Goal: Find contact information: Obtain details needed to contact an individual or organization

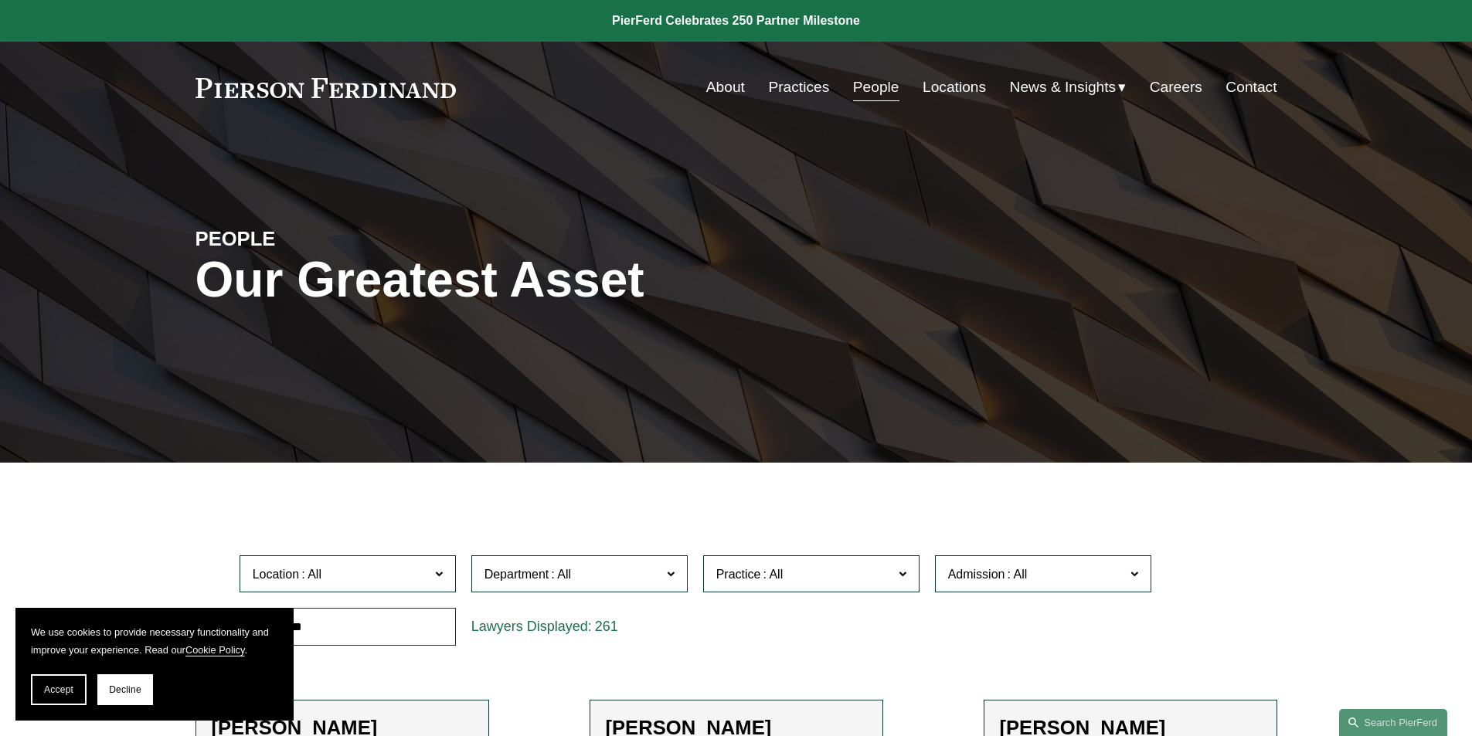
click at [957, 83] on link "Locations" at bounding box center [954, 87] width 63 height 29
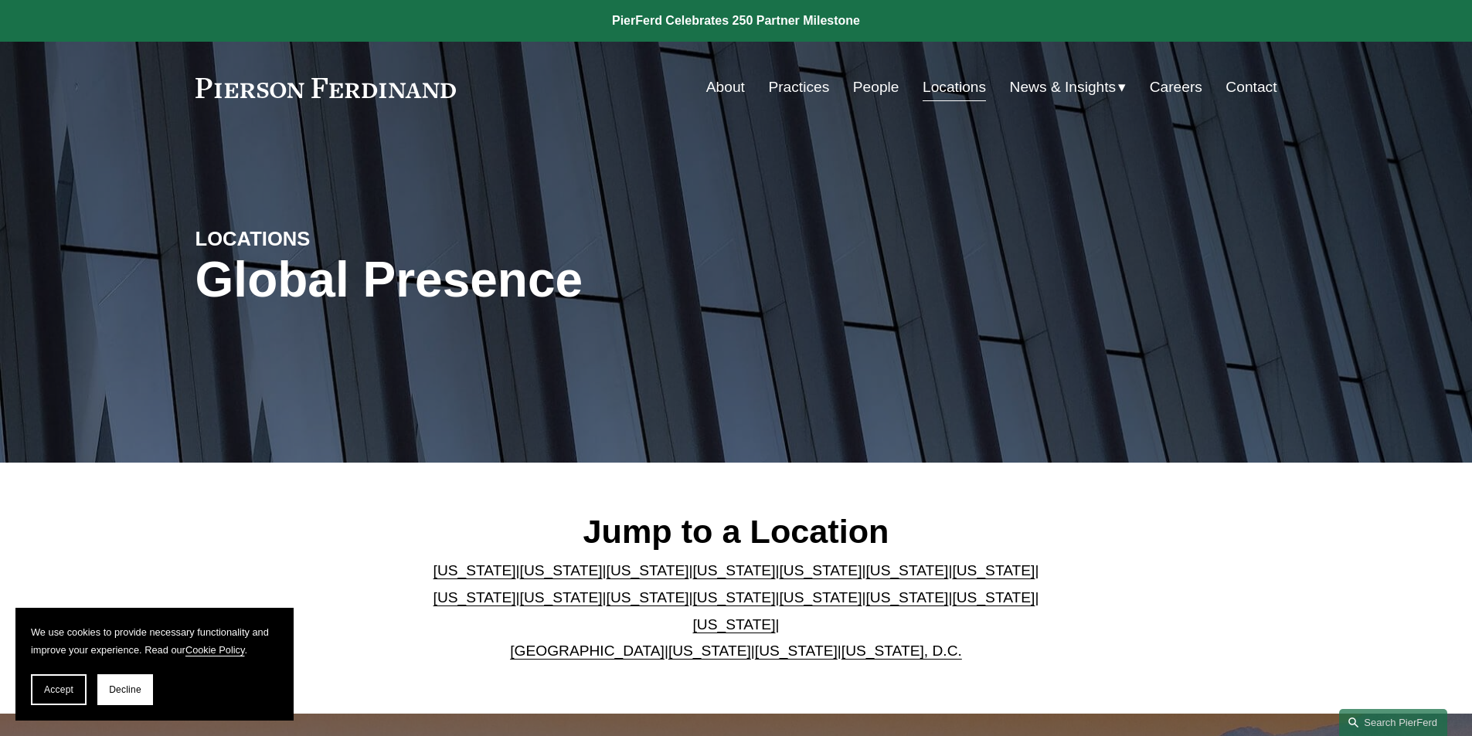
click at [849, 643] on link "[US_STATE], D.C." at bounding box center [901, 651] width 121 height 16
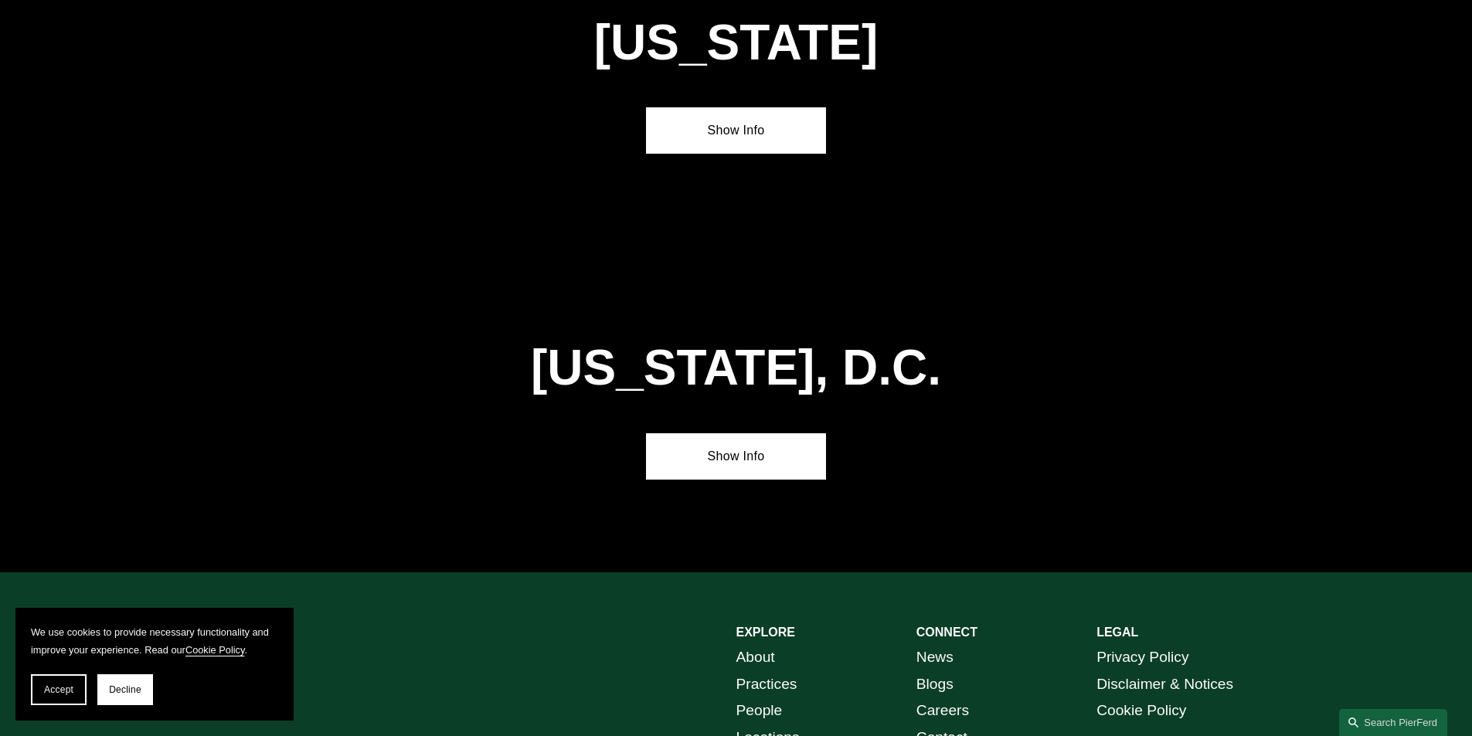
scroll to position [6510, 0]
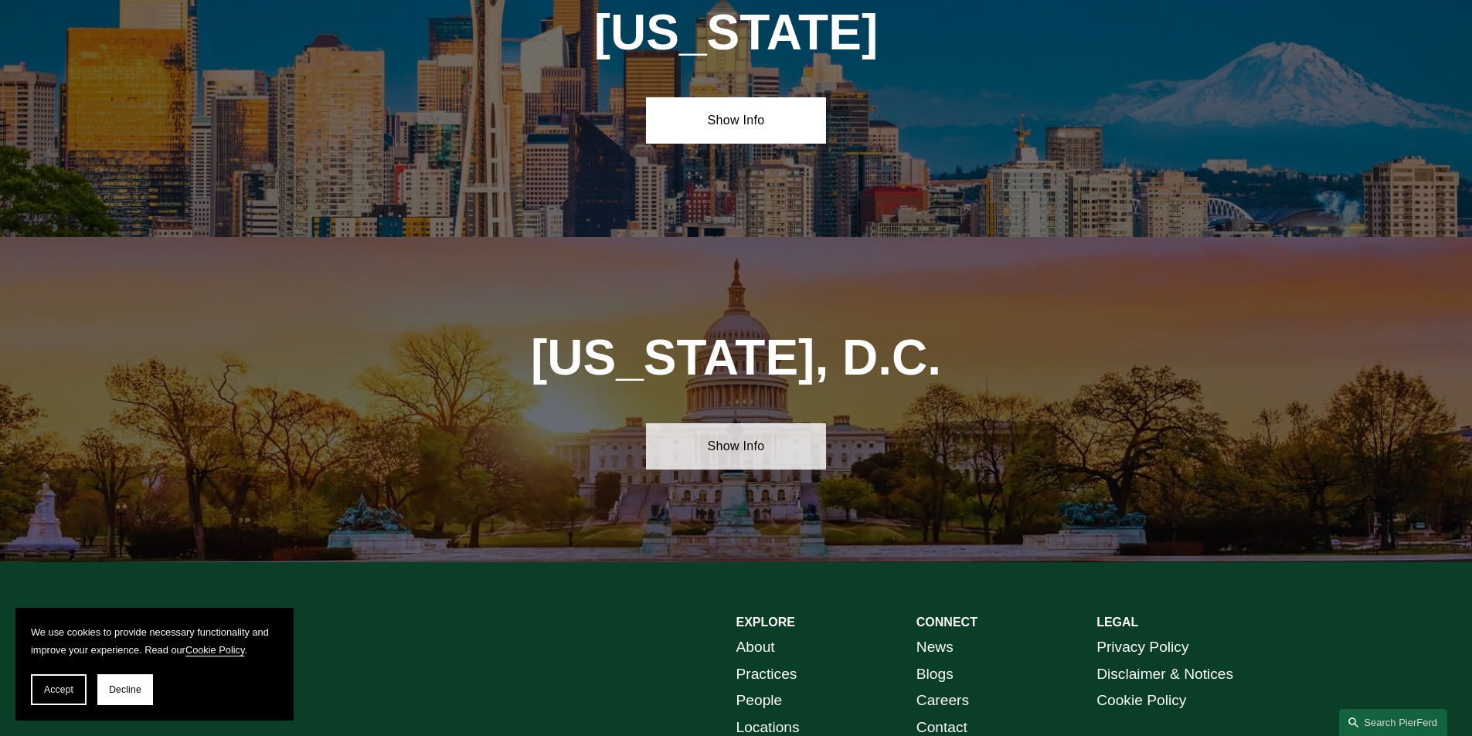
click at [728, 423] on link "Show Info" at bounding box center [736, 446] width 180 height 46
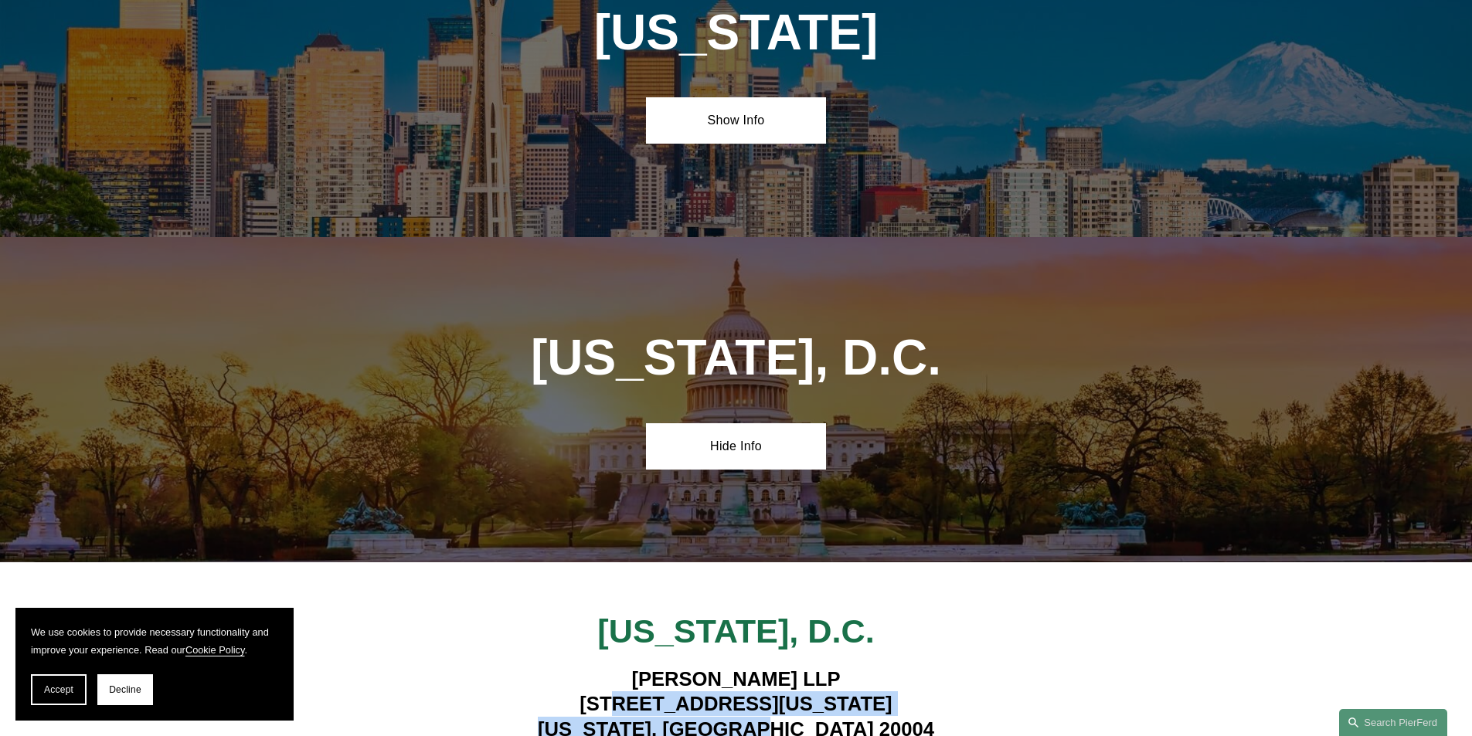
drag, startPoint x: 854, startPoint y: 552, endPoint x: 590, endPoint y: 522, distance: 265.2
click at [590, 667] on h4 "Pierson Ferdinand LLP 601 Pennsylvania Ave NW, Suite 900 Washington, DC 20004" at bounding box center [735, 704] width 631 height 75
click at [591, 667] on h4 "Pierson Ferdinand LLP 601 Pennsylvania Ave NW, Suite 900 Washington, DC 20004" at bounding box center [735, 704] width 631 height 75
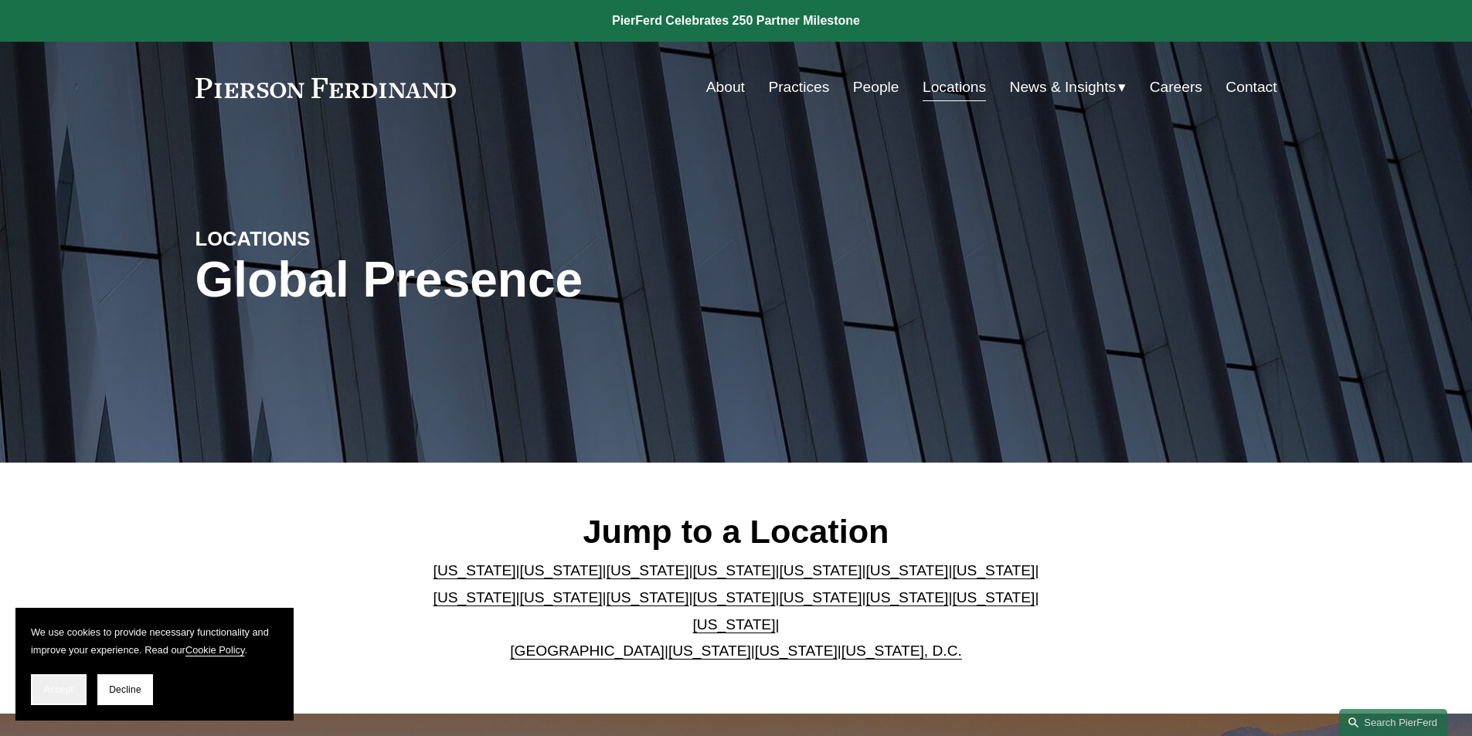
click at [70, 688] on span "Accept" at bounding box center [58, 690] width 29 height 11
